Goal: Task Accomplishment & Management: Manage account settings

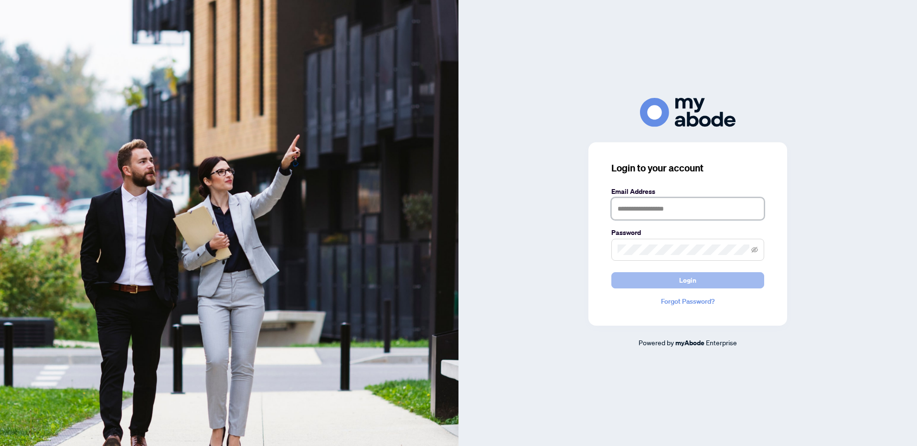
type input "**********"
click at [674, 281] on button "Login" at bounding box center [687, 280] width 153 height 16
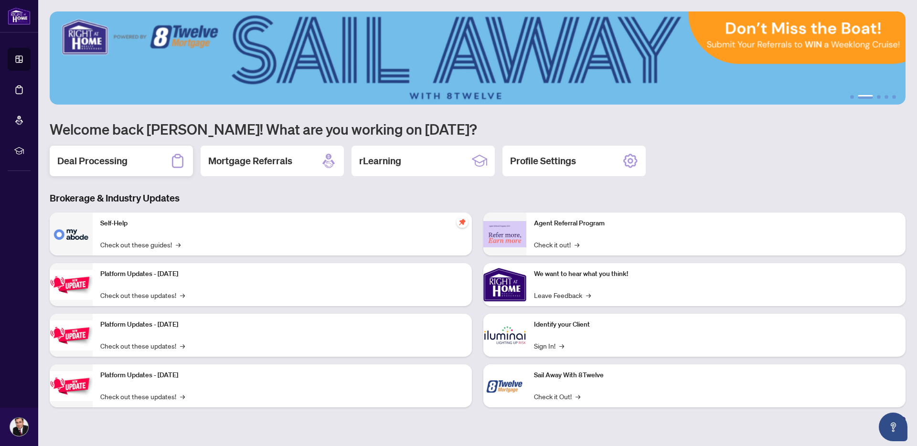
click at [150, 160] on div "Deal Processing" at bounding box center [121, 161] width 143 height 31
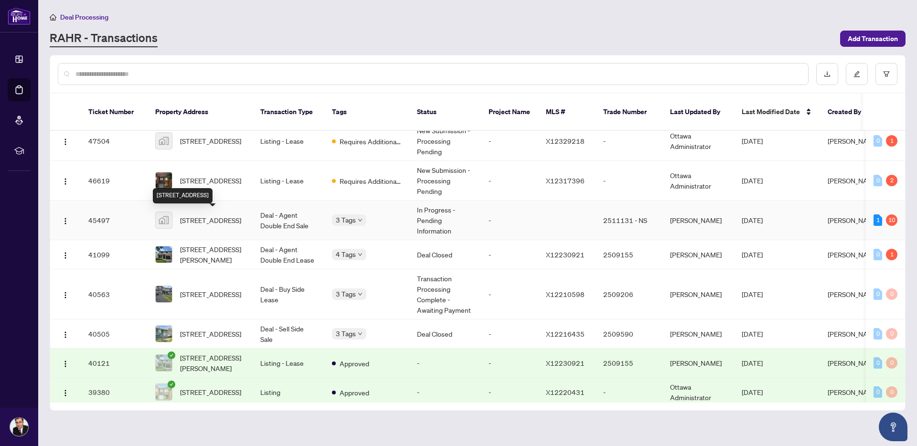
scroll to position [50, 0]
click at [218, 219] on span "[STREET_ADDRESS]" at bounding box center [210, 219] width 61 height 11
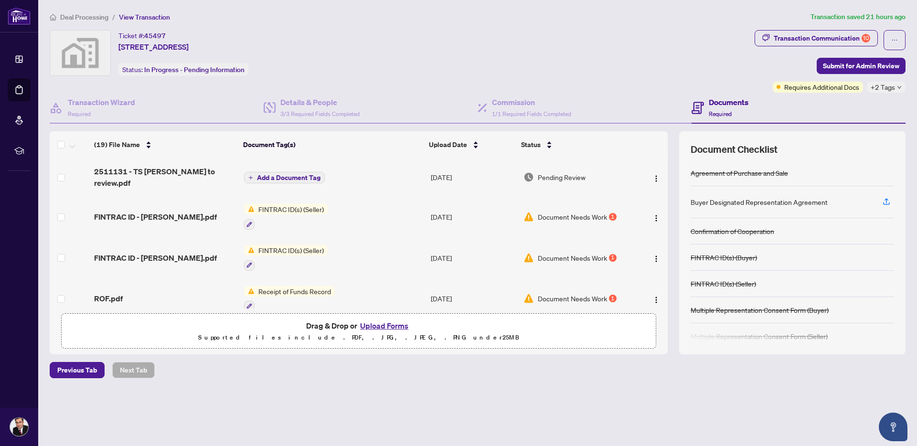
click at [291, 204] on span "FINTRAC ID(s) (Seller)" at bounding box center [291, 209] width 73 height 11
click at [605, 212] on span "Document Needs Work" at bounding box center [572, 217] width 69 height 11
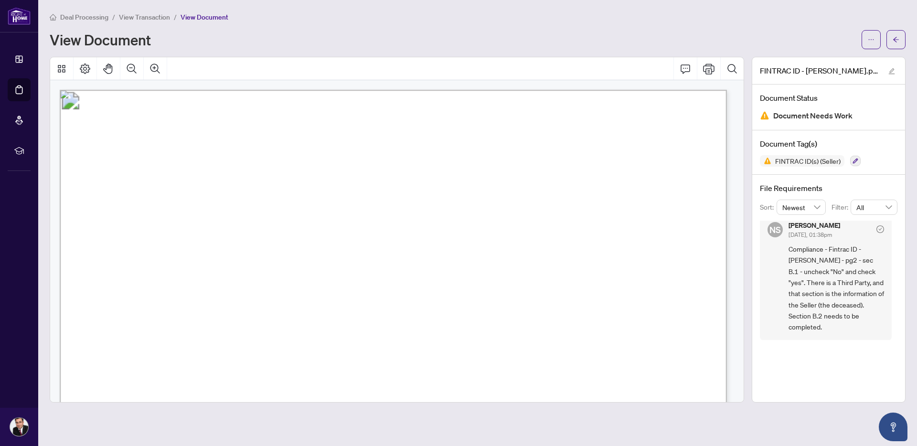
scroll to position [5, 0]
